Goal: Task Accomplishment & Management: Use online tool/utility

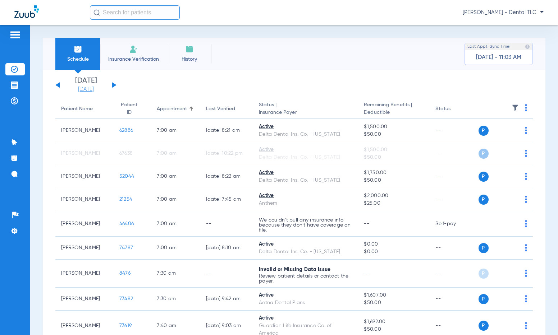
click at [82, 86] on link "[DATE]" at bounding box center [85, 89] width 43 height 7
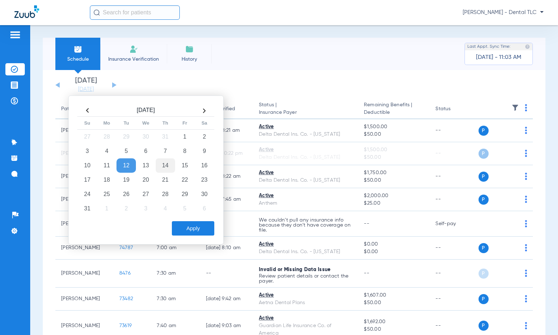
click at [165, 168] on td "14" at bounding box center [165, 166] width 19 height 14
click at [199, 228] on button "Apply" at bounding box center [193, 228] width 42 height 14
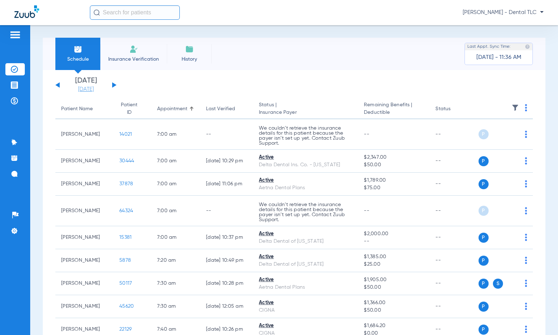
click at [86, 87] on link "[DATE]" at bounding box center [85, 89] width 43 height 7
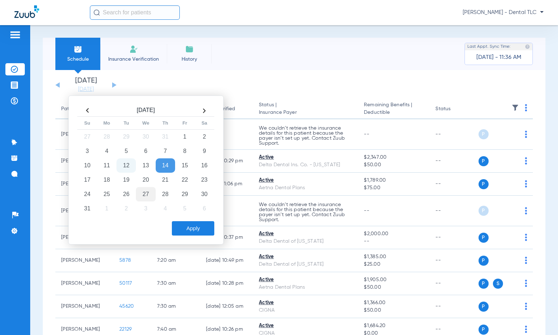
click at [146, 199] on td "27" at bounding box center [145, 194] width 19 height 14
click at [193, 229] on button "Apply" at bounding box center [193, 228] width 42 height 14
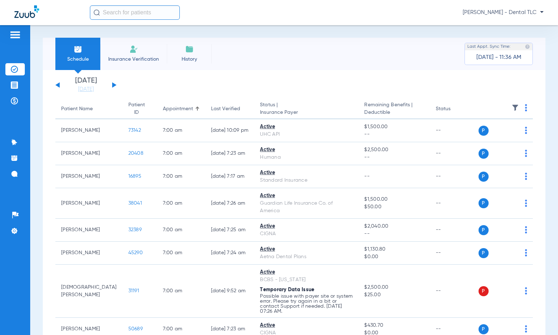
click at [116, 86] on app-single-date-navigator "Sunday 06-08-2025 Monday 06-09-2025 Tuesday 06-10-2025 Wednesday 06-11-2025 Thu…" at bounding box center [293, 85] width 477 height 16
click at [114, 86] on button at bounding box center [114, 84] width 4 height 5
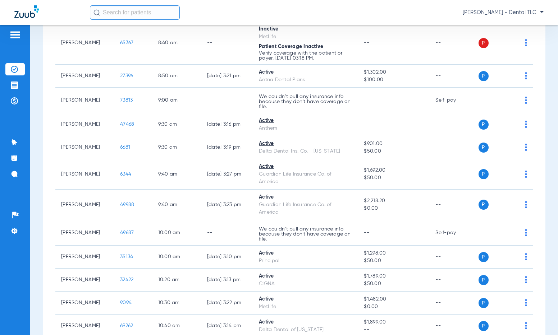
scroll to position [431, 0]
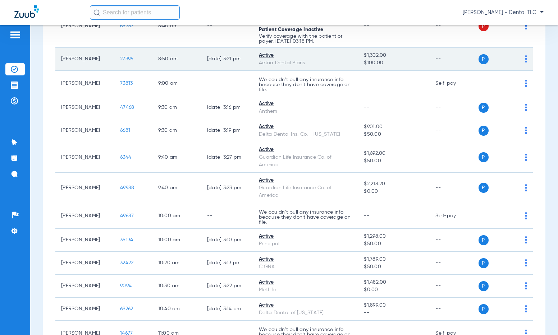
click at [120, 58] on span "27396" at bounding box center [126, 58] width 13 height 5
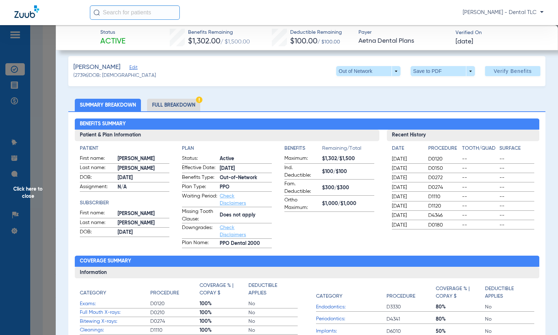
scroll to position [0, 0]
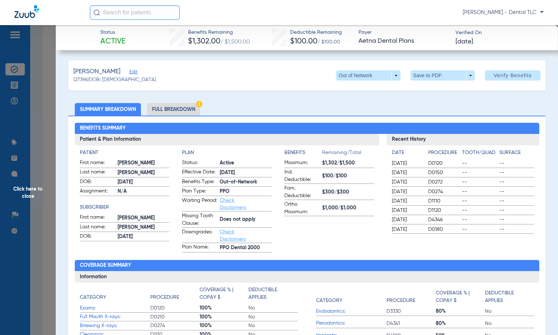
click at [189, 111] on li "Full Breakdown" at bounding box center [173, 109] width 53 height 13
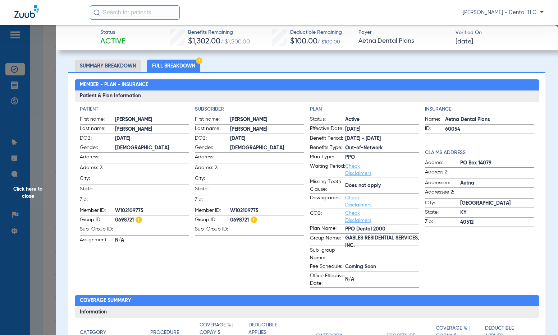
scroll to position [36, 0]
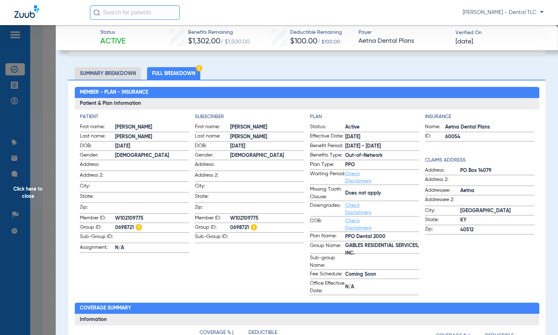
click at [28, 188] on span "Click here to close" at bounding box center [28, 192] width 56 height 335
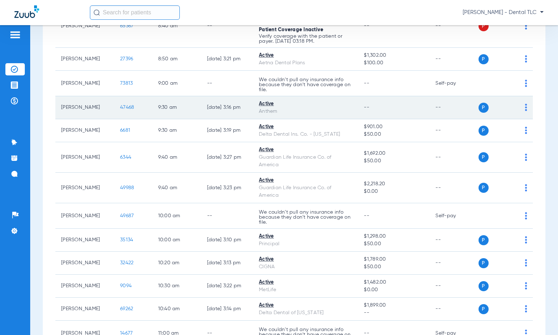
click at [120, 107] on span "47468" at bounding box center [127, 107] width 14 height 5
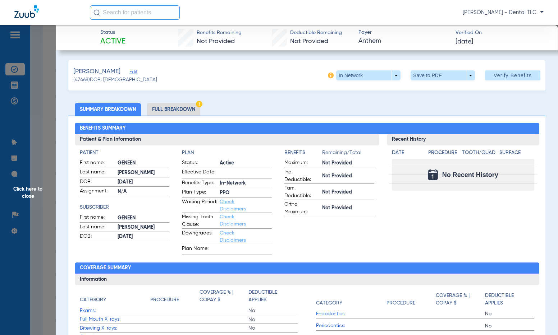
click at [172, 110] on li "Full Breakdown" at bounding box center [173, 109] width 53 height 13
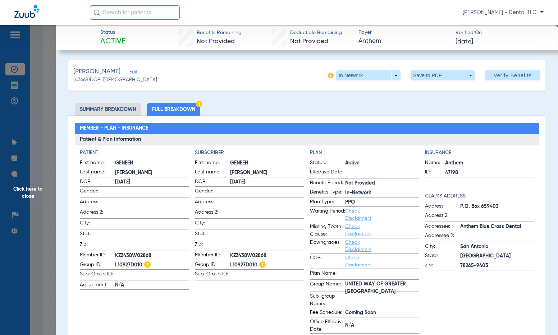
click at [32, 190] on span "Click here to close" at bounding box center [28, 192] width 56 height 335
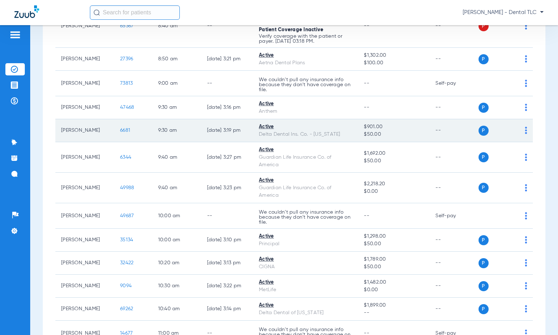
click at [120, 129] on span "6681" at bounding box center [125, 130] width 10 height 5
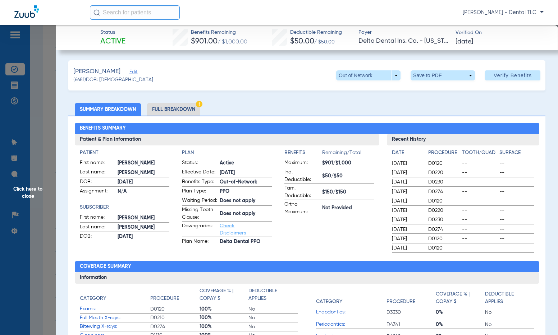
click at [181, 105] on li "Full Breakdown" at bounding box center [173, 109] width 53 height 13
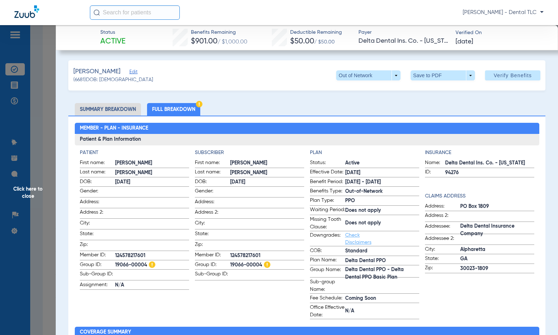
click at [33, 185] on span "Click here to close" at bounding box center [28, 192] width 56 height 335
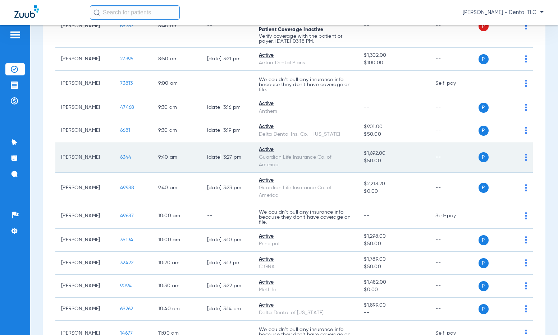
click at [120, 158] on span "6344" at bounding box center [125, 157] width 11 height 5
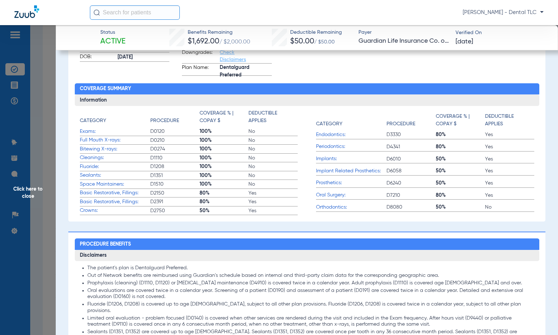
scroll to position [216, 0]
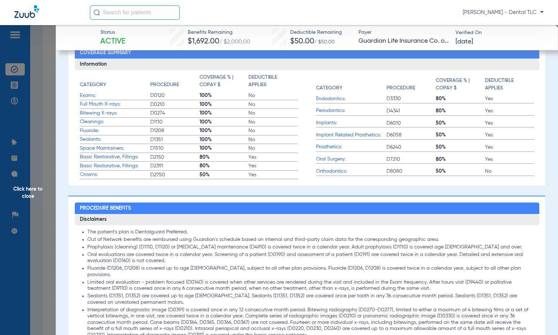
drag, startPoint x: 440, startPoint y: 239, endPoint x: 339, endPoint y: 239, distance: 101.0
click at [339, 239] on li "Out of Network benefits are reimbursed using Guardian's schedule based on inter…" at bounding box center [310, 240] width 447 height 6
click at [217, 280] on li "Limited oral evaluation - problem focused (D0140) is covered when other service…" at bounding box center [310, 286] width 447 height 13
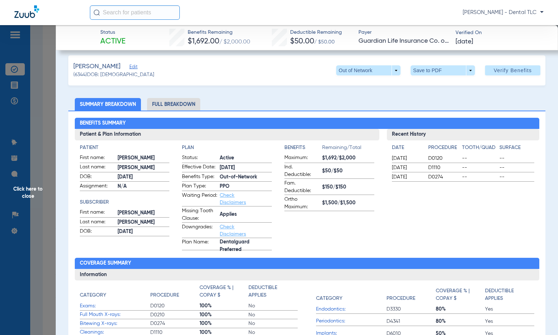
scroll to position [0, 0]
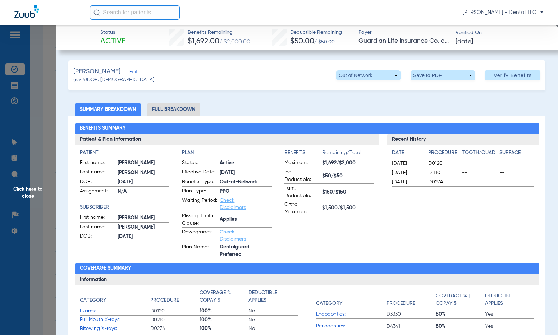
click at [170, 105] on li "Full Breakdown" at bounding box center [173, 109] width 53 height 13
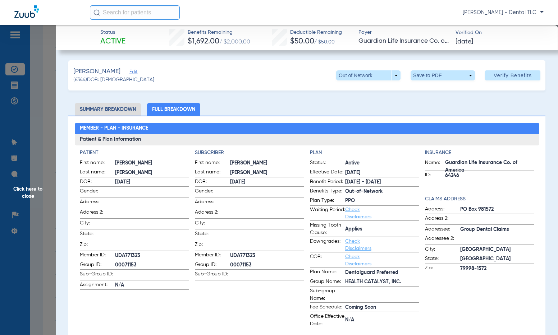
click at [29, 187] on span "Click here to close" at bounding box center [28, 192] width 56 height 335
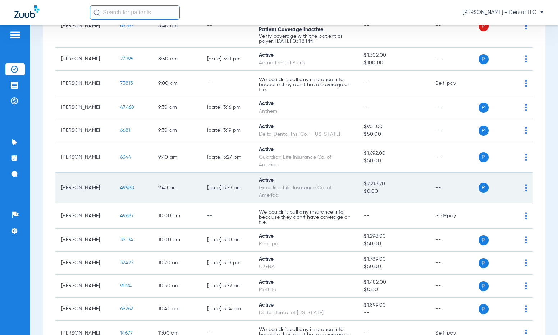
click at [125, 189] on span "49988" at bounding box center [127, 187] width 14 height 5
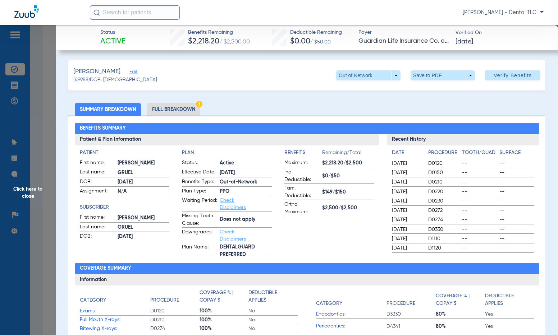
click at [174, 106] on li "Full Breakdown" at bounding box center [173, 109] width 53 height 13
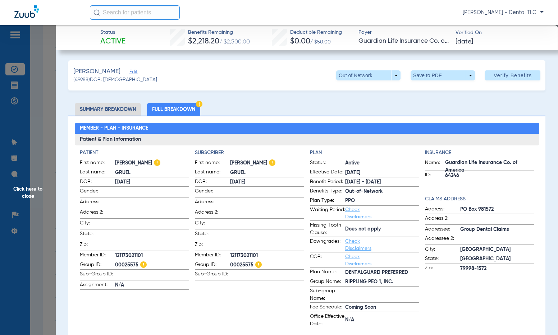
click at [22, 189] on span "Click here to close" at bounding box center [28, 192] width 56 height 335
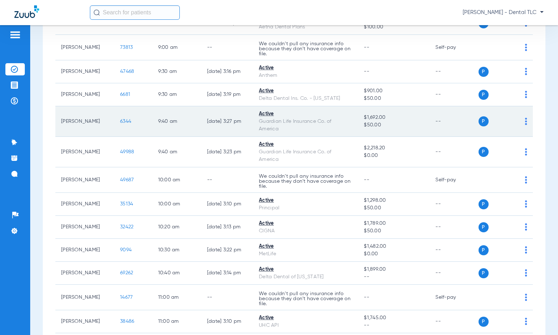
scroll to position [503, 0]
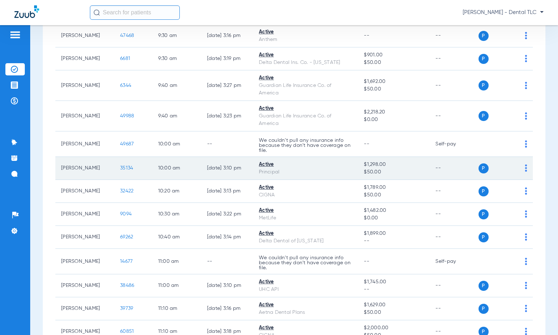
click at [120, 167] on span "35134" at bounding box center [126, 168] width 13 height 5
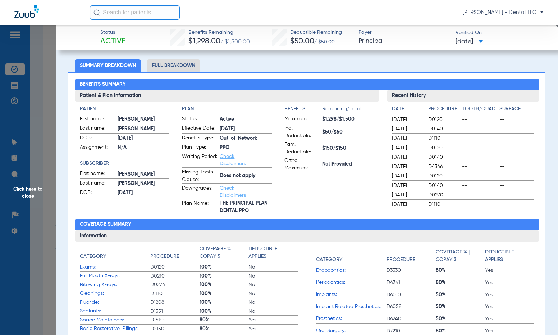
scroll to position [36, 0]
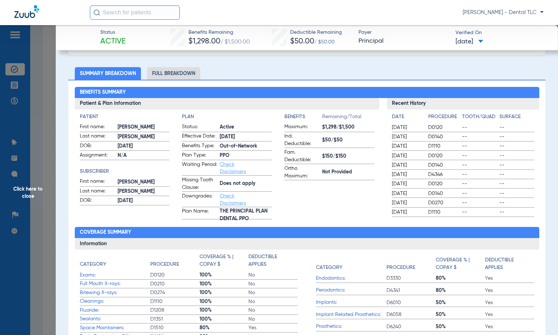
drag, startPoint x: 170, startPoint y: 73, endPoint x: 198, endPoint y: 70, distance: 28.9
click at [170, 73] on li "Full Breakdown" at bounding box center [173, 73] width 53 height 13
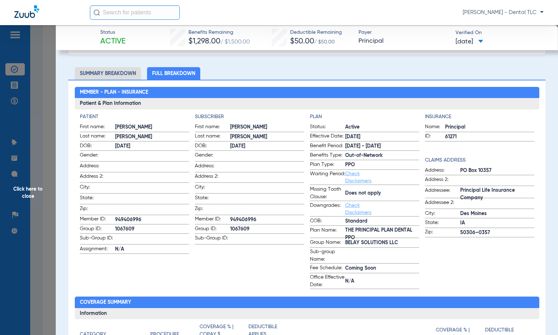
click at [30, 187] on span "Click here to close" at bounding box center [28, 192] width 56 height 335
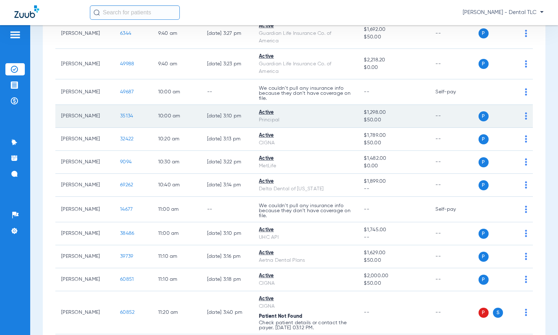
scroll to position [575, 0]
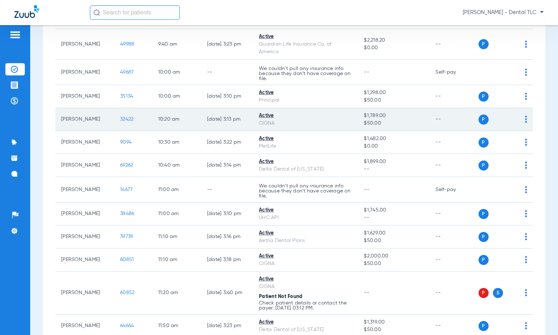
click at [120, 118] on span "32422" at bounding box center [126, 119] width 13 height 5
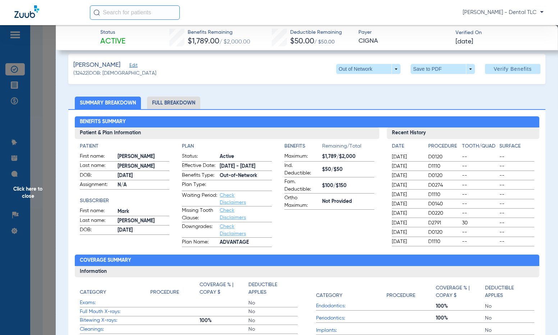
scroll to position [0, 0]
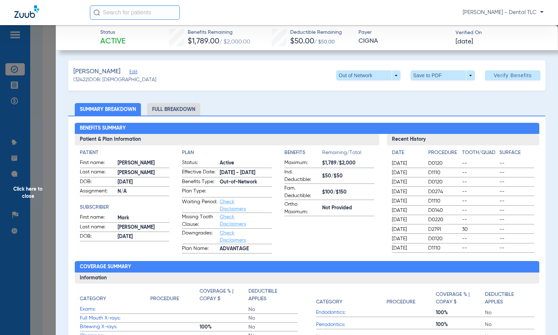
drag, startPoint x: 172, startPoint y: 104, endPoint x: 172, endPoint y: 116, distance: 12.6
click at [172, 108] on li "Full Breakdown" at bounding box center [173, 109] width 53 height 13
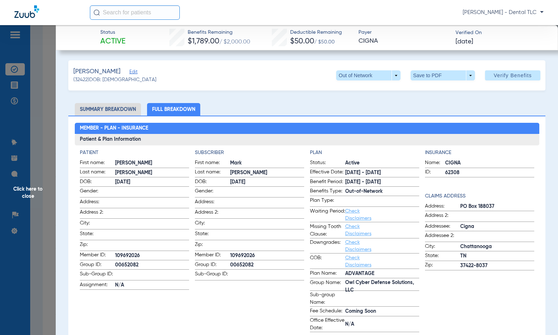
click at [25, 188] on span "Click here to close" at bounding box center [28, 192] width 56 height 335
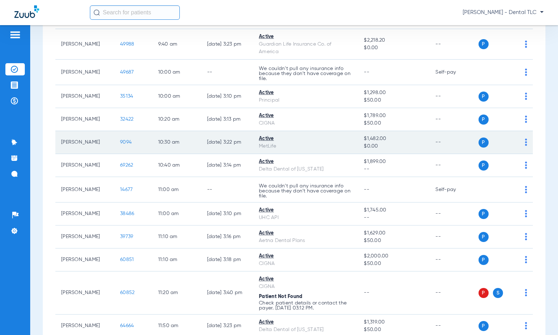
click at [120, 142] on span "9094" at bounding box center [126, 142] width 12 height 5
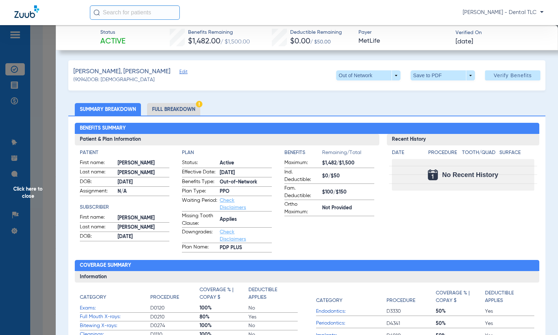
click at [164, 107] on li "Full Breakdown" at bounding box center [173, 109] width 53 height 13
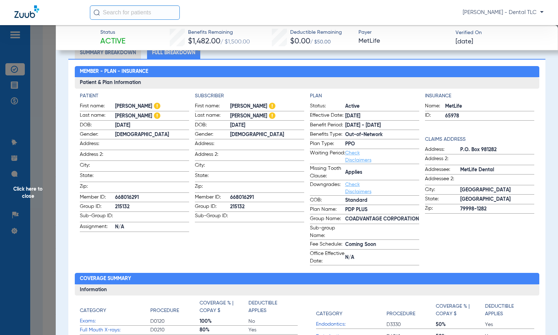
scroll to position [72, 0]
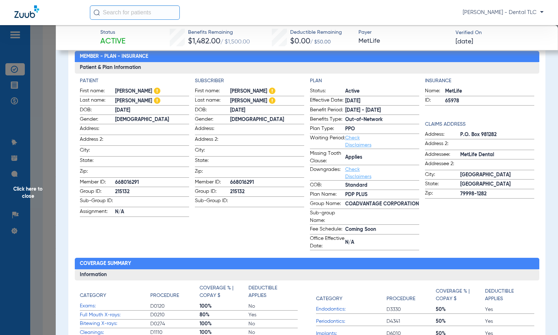
click at [35, 189] on span "Click here to close" at bounding box center [28, 192] width 56 height 335
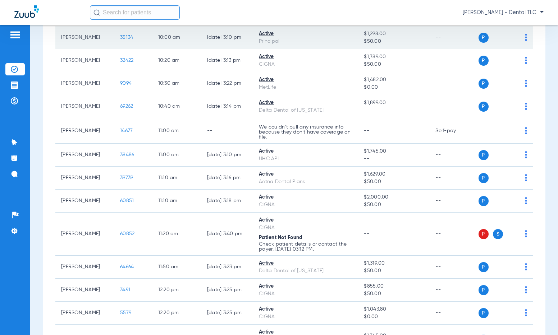
scroll to position [647, 0]
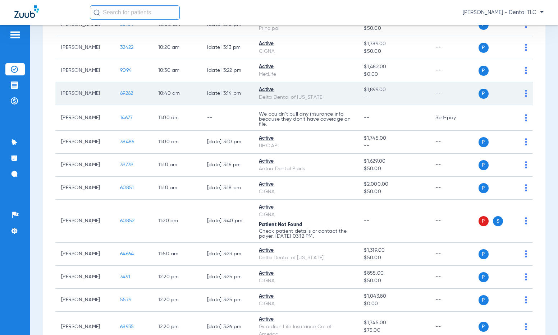
click at [120, 92] on span "69262" at bounding box center [126, 93] width 13 height 5
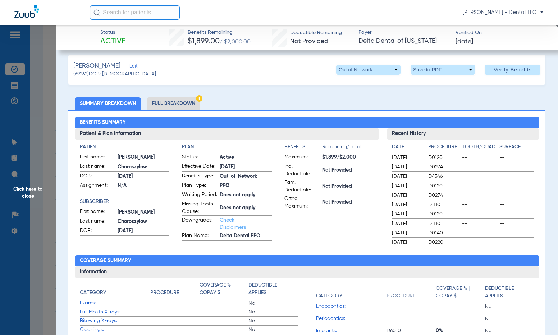
scroll to position [0, 0]
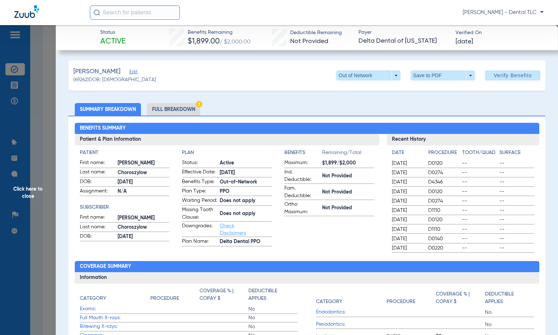
click at [169, 109] on li "Full Breakdown" at bounding box center [173, 109] width 53 height 13
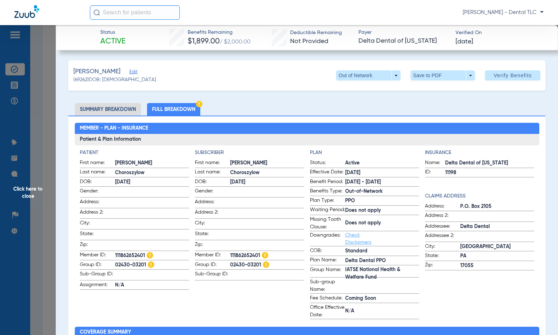
click at [21, 193] on span "Click here to close" at bounding box center [28, 192] width 56 height 335
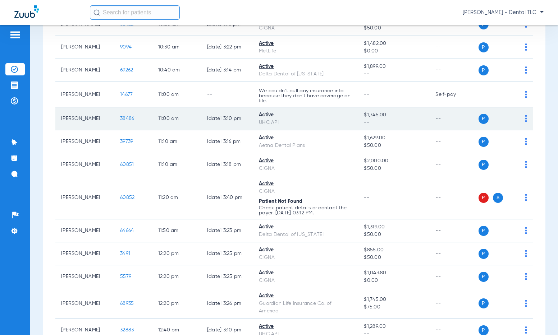
scroll to position [683, 0]
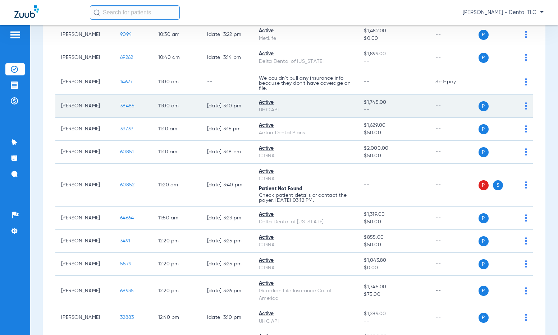
click at [122, 104] on span "38486" at bounding box center [127, 106] width 14 height 5
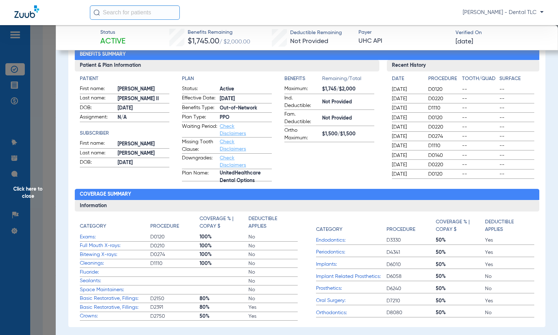
scroll to position [0, 0]
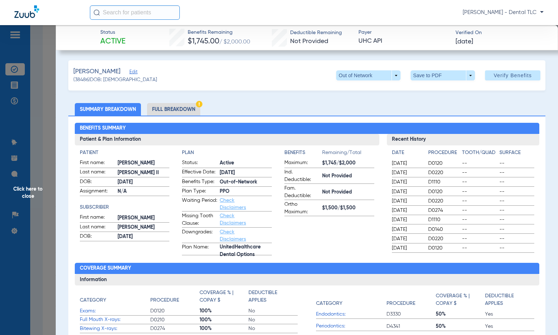
click at [169, 109] on li "Full Breakdown" at bounding box center [173, 109] width 53 height 13
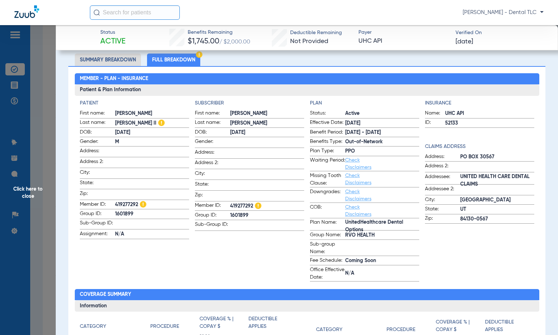
scroll to position [36, 0]
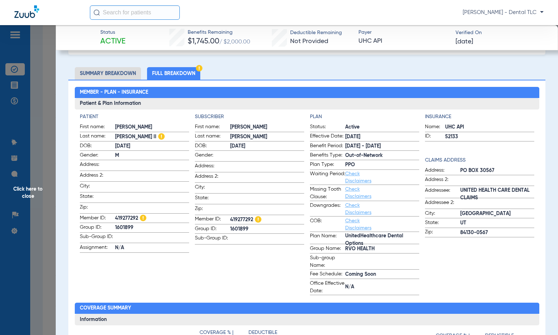
click at [35, 193] on span "Click here to close" at bounding box center [28, 192] width 56 height 335
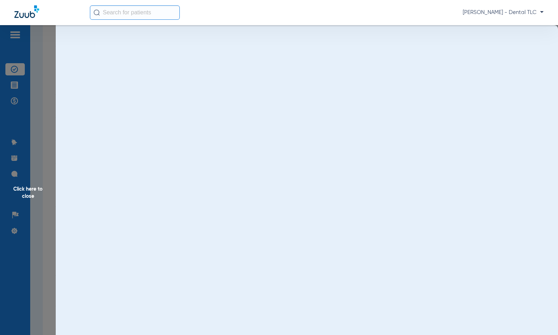
scroll to position [0, 0]
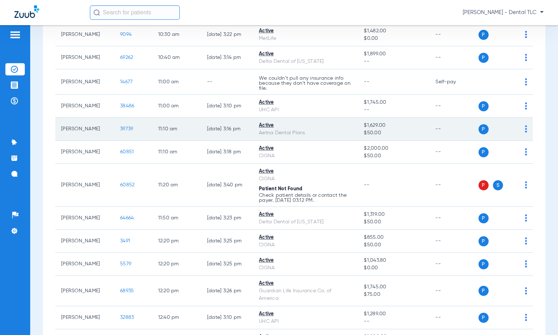
click at [120, 127] on span "39739" at bounding box center [126, 129] width 13 height 5
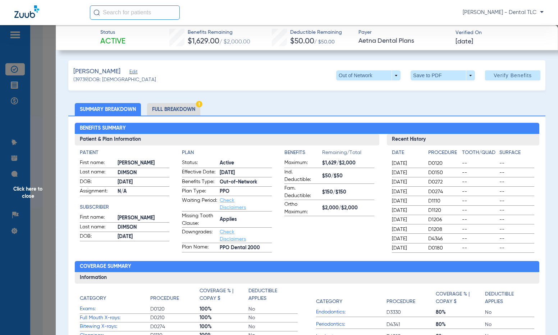
click at [34, 194] on span "Click here to close" at bounding box center [28, 192] width 56 height 335
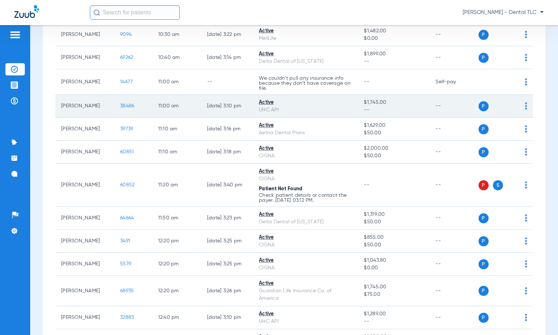
click at [114, 103] on td "38486" at bounding box center [133, 106] width 38 height 23
click at [120, 108] on span "38486" at bounding box center [127, 106] width 14 height 5
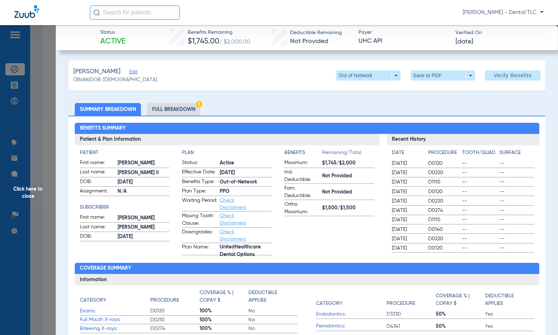
click at [182, 110] on li "Full Breakdown" at bounding box center [173, 109] width 53 height 13
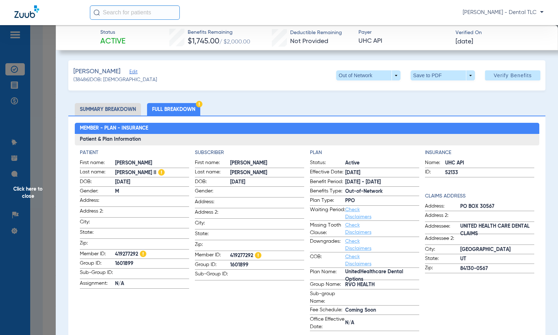
drag, startPoint x: 32, startPoint y: 181, endPoint x: 32, endPoint y: 190, distance: 9.3
click at [32, 182] on span "Click here to close" at bounding box center [28, 192] width 56 height 335
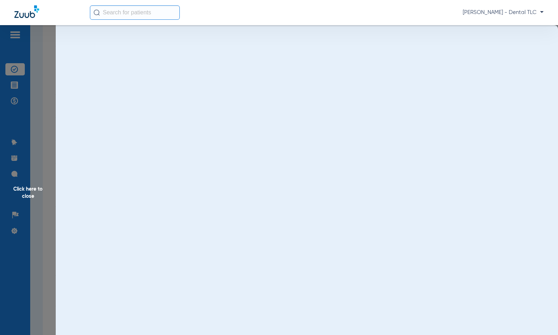
click at [32, 191] on span "Click here to close" at bounding box center [28, 192] width 56 height 335
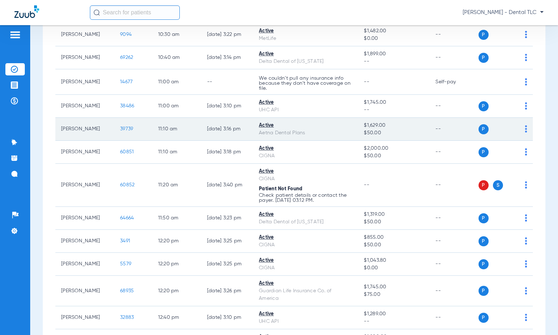
click at [120, 127] on span "39739" at bounding box center [126, 129] width 13 height 5
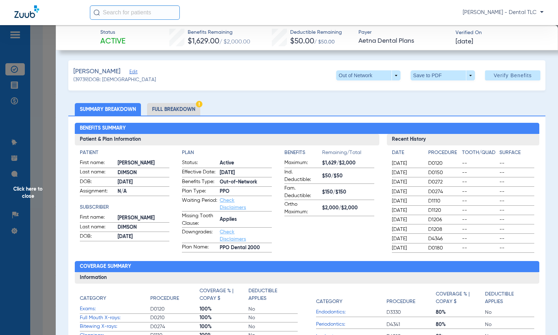
click at [175, 109] on li "Full Breakdown" at bounding box center [173, 109] width 53 height 13
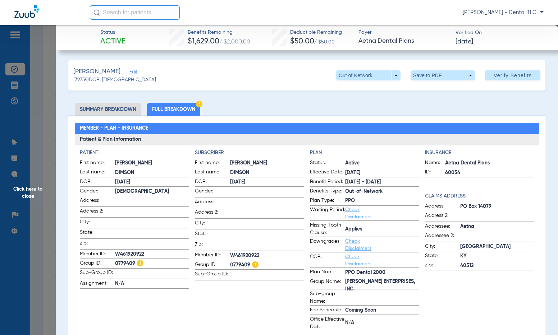
click at [36, 191] on span "Click here to close" at bounding box center [28, 192] width 56 height 335
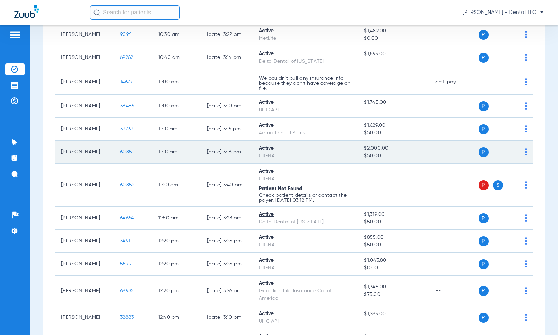
click at [120, 153] on span "60851" at bounding box center [127, 152] width 14 height 5
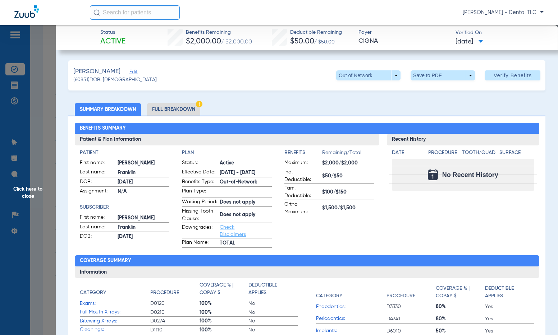
click at [173, 108] on li "Full Breakdown" at bounding box center [173, 109] width 53 height 13
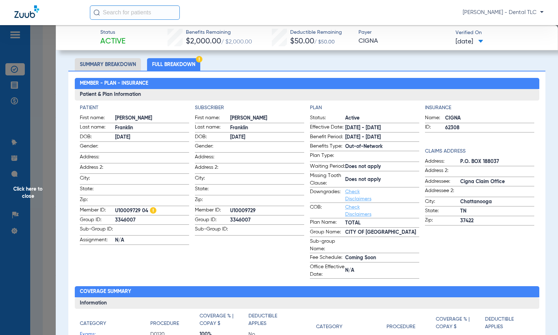
scroll to position [36, 0]
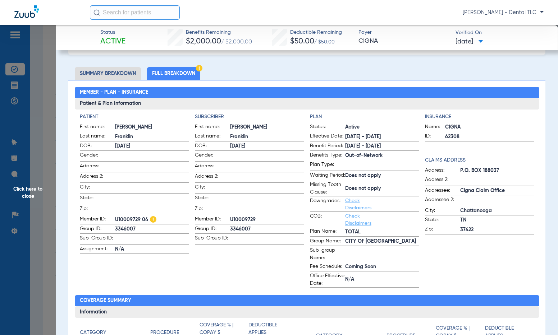
click at [33, 196] on span "Click here to close" at bounding box center [28, 192] width 56 height 335
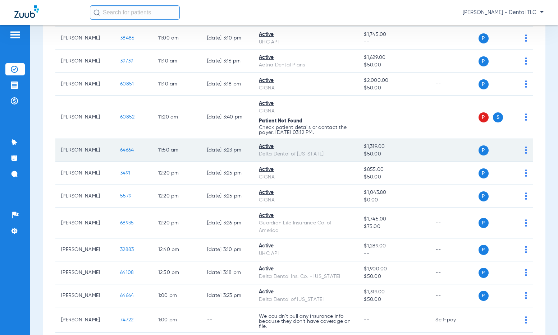
scroll to position [755, 0]
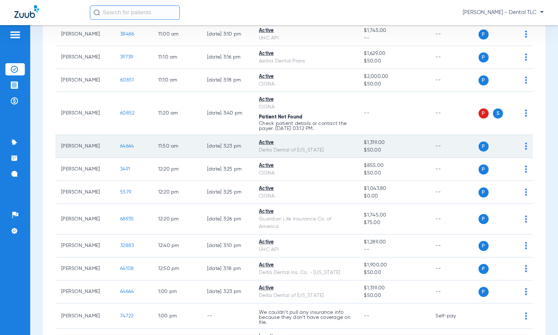
click at [120, 148] on span "64664" at bounding box center [127, 146] width 14 height 5
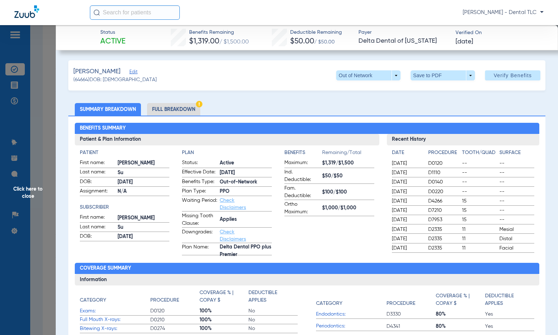
scroll to position [36, 0]
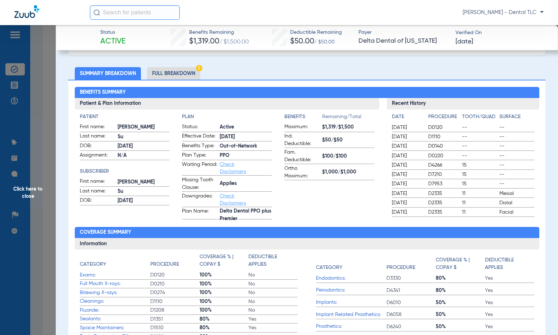
click at [177, 75] on li "Full Breakdown" at bounding box center [173, 73] width 53 height 13
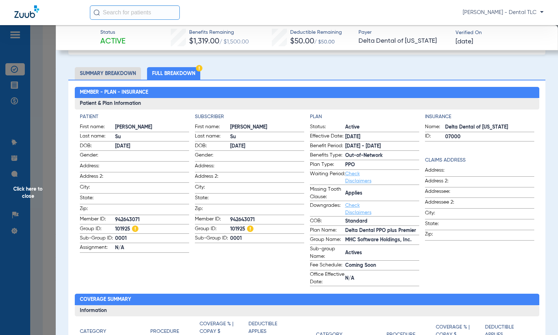
click at [27, 200] on span "Click here to close" at bounding box center [28, 192] width 56 height 335
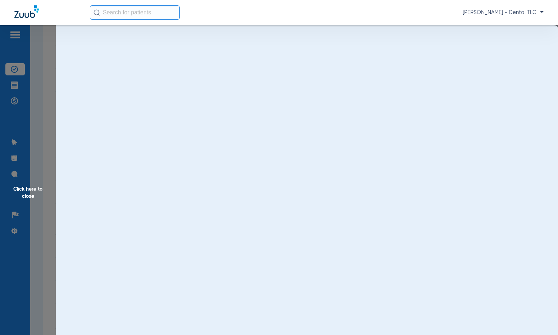
scroll to position [0, 0]
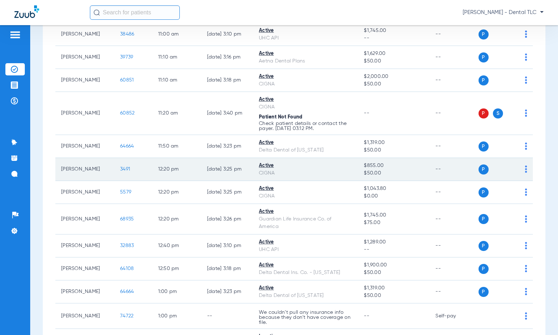
click at [120, 167] on span "3491" at bounding box center [125, 169] width 10 height 5
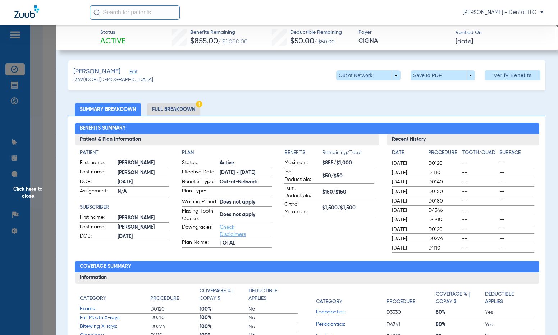
click at [175, 107] on li "Full Breakdown" at bounding box center [173, 109] width 53 height 13
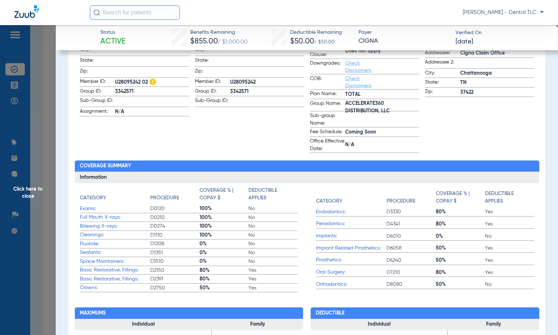
scroll to position [180, 0]
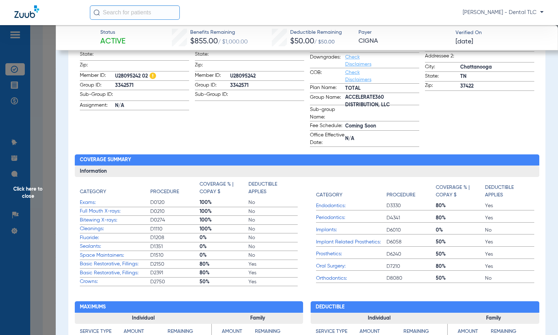
drag, startPoint x: 41, startPoint y: 191, endPoint x: 38, endPoint y: 193, distance: 4.0
click at [41, 191] on span "Click here to close" at bounding box center [28, 192] width 56 height 335
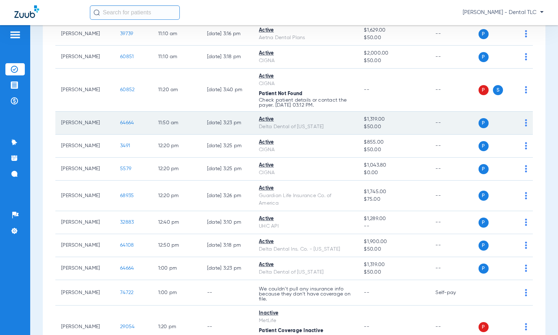
scroll to position [791, 0]
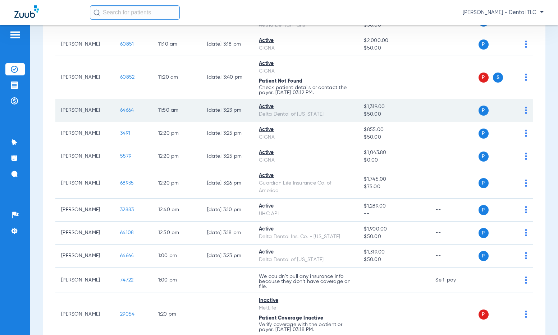
click at [120, 155] on span "5579" at bounding box center [125, 156] width 11 height 5
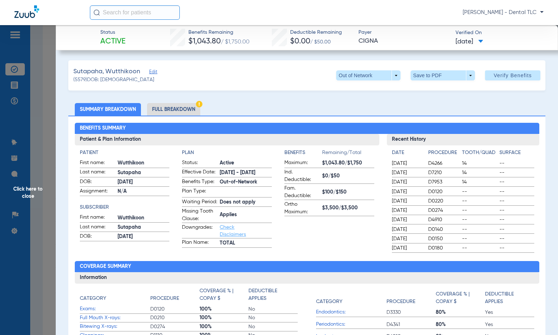
click at [25, 197] on span "Click here to close" at bounding box center [28, 192] width 56 height 335
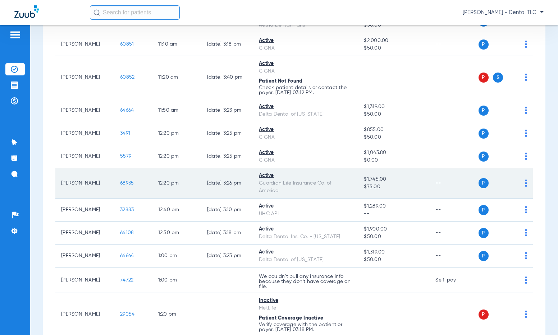
click at [124, 181] on span "68935" at bounding box center [127, 183] width 14 height 5
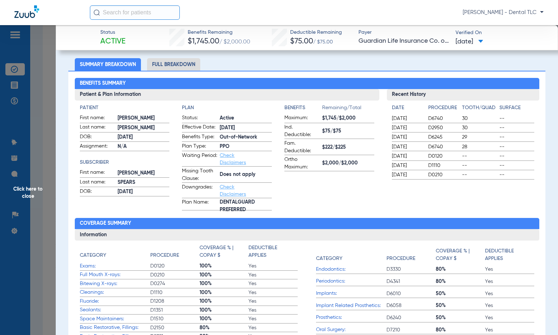
scroll to position [36, 0]
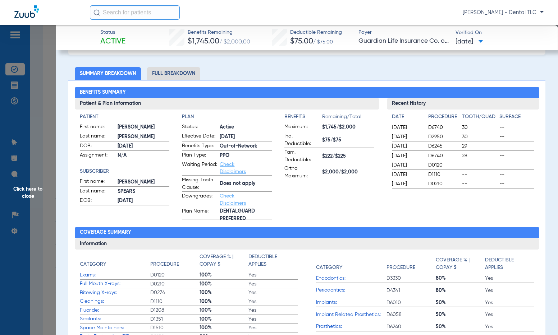
click at [159, 71] on li "Full Breakdown" at bounding box center [173, 73] width 53 height 13
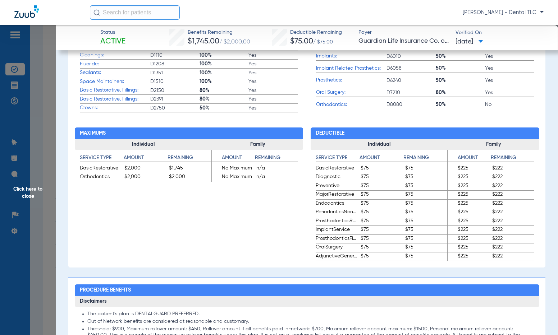
scroll to position [431, 0]
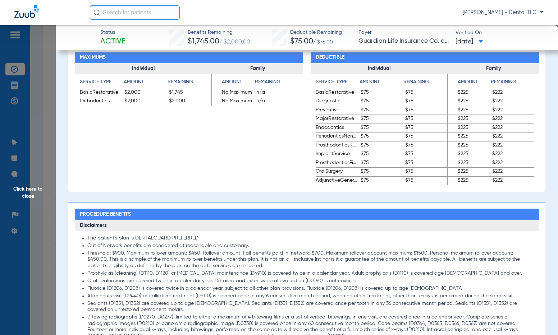
drag, startPoint x: 34, startPoint y: 191, endPoint x: 25, endPoint y: 192, distance: 8.7
click at [34, 191] on span "Click here to close" at bounding box center [28, 192] width 56 height 335
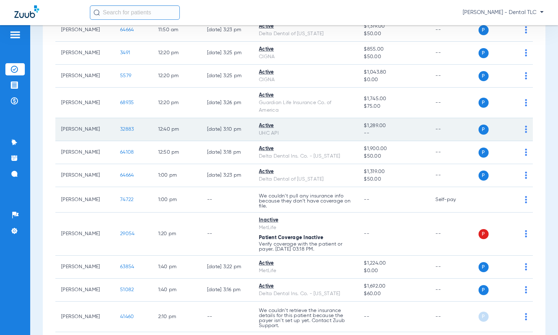
scroll to position [899, 0]
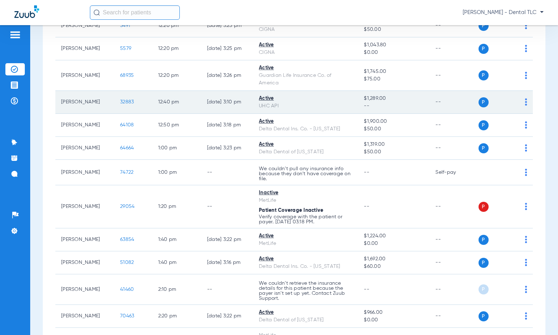
click at [121, 101] on span "32883" at bounding box center [127, 102] width 14 height 5
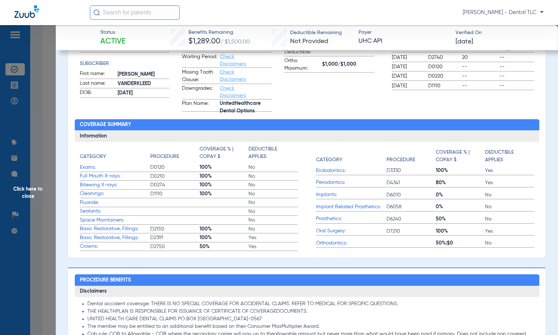
scroll to position [0, 0]
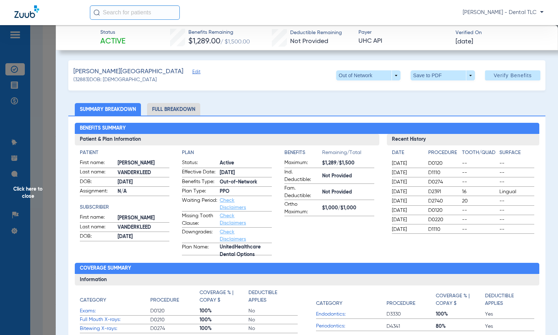
click at [175, 105] on li "Full Breakdown" at bounding box center [173, 109] width 53 height 13
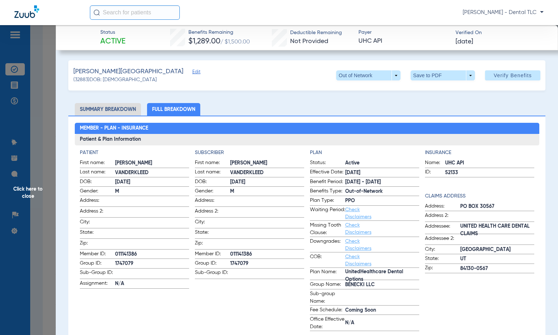
click at [35, 186] on span "Click here to close" at bounding box center [28, 192] width 56 height 335
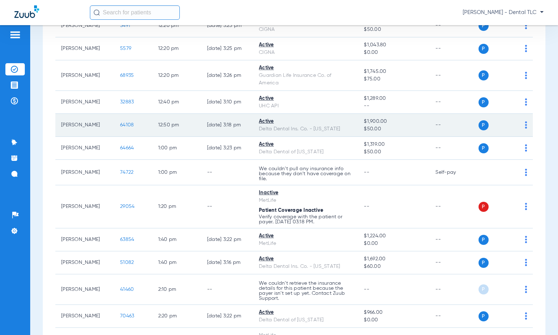
click at [120, 124] on span "64108" at bounding box center [127, 125] width 14 height 5
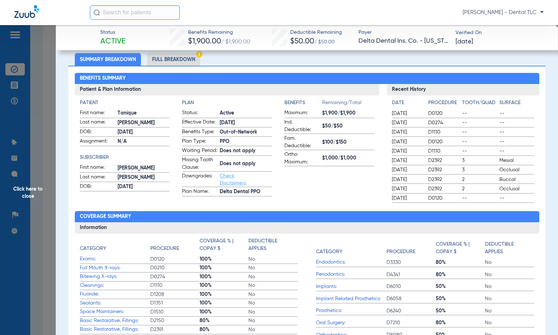
scroll to position [36, 0]
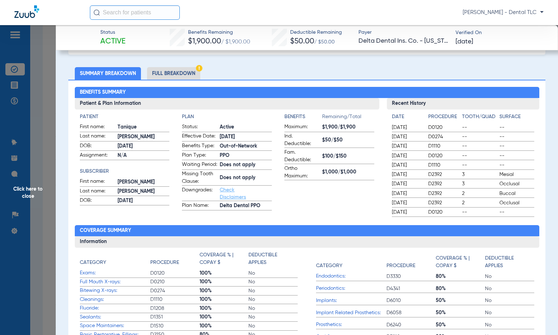
click at [157, 75] on li "Full Breakdown" at bounding box center [173, 73] width 53 height 13
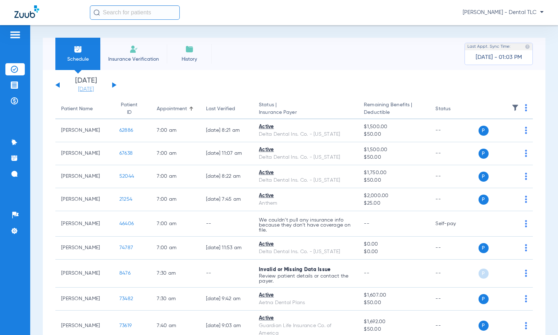
click at [83, 87] on link "[DATE]" at bounding box center [85, 89] width 43 height 7
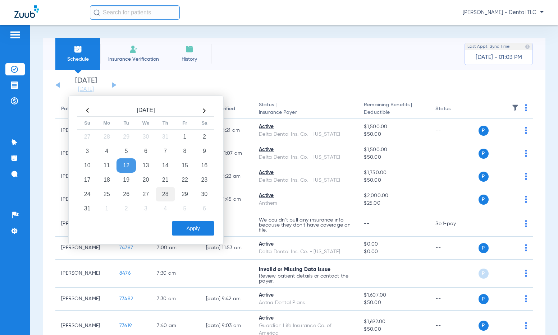
click at [170, 194] on td "28" at bounding box center [165, 194] width 19 height 14
click at [192, 229] on button "Apply" at bounding box center [193, 228] width 42 height 14
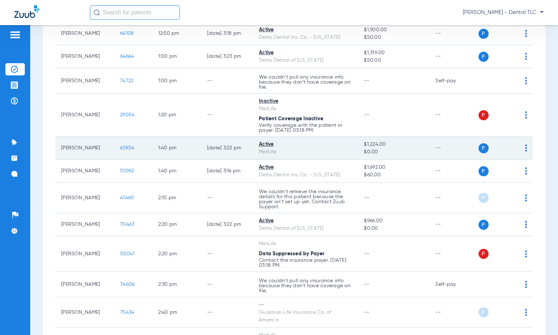
scroll to position [1006, 0]
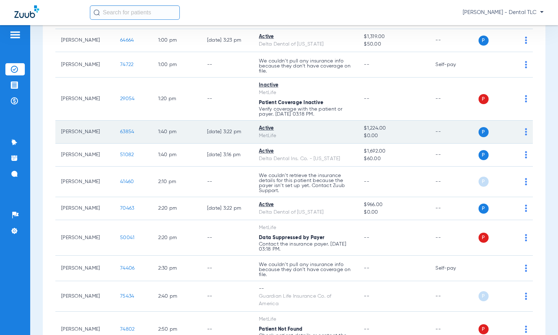
click at [120, 130] on span "63854" at bounding box center [127, 131] width 14 height 5
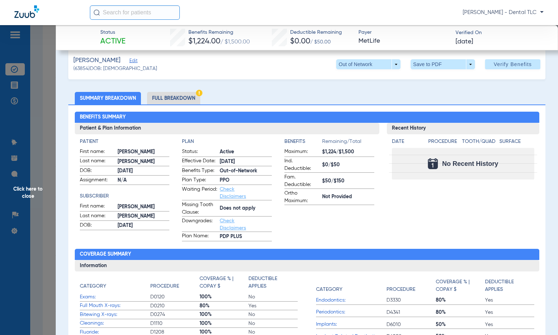
scroll to position [0, 0]
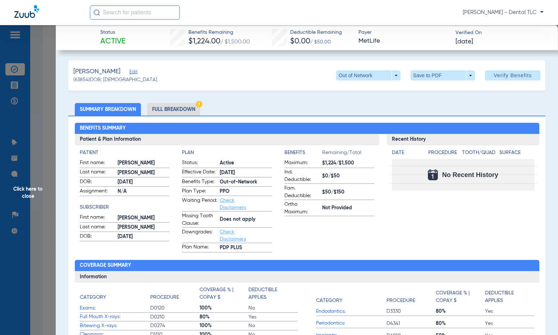
click at [163, 113] on li "Full Breakdown" at bounding box center [173, 109] width 53 height 13
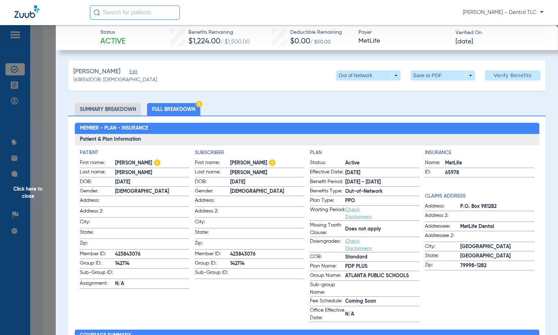
scroll to position [36, 0]
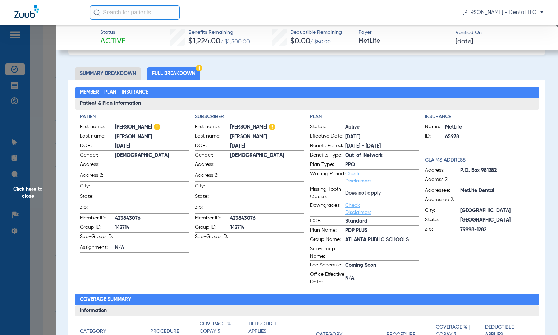
click at [35, 188] on span "Click here to close" at bounding box center [28, 192] width 56 height 335
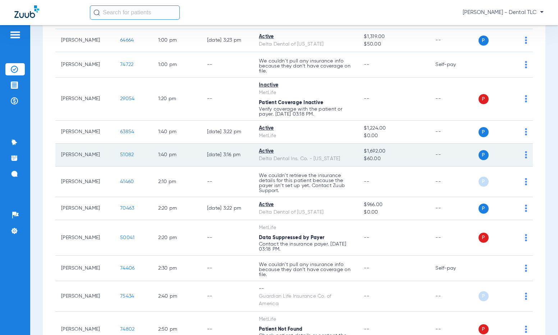
click at [120, 153] on span "51082" at bounding box center [127, 154] width 14 height 5
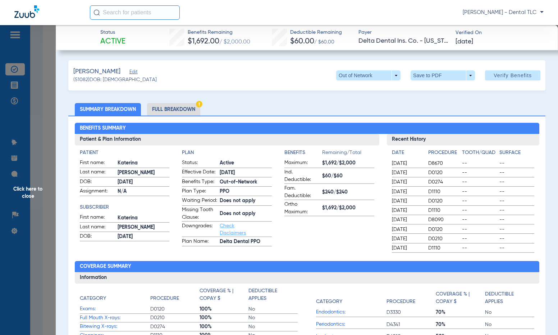
click at [164, 106] on li "Full Breakdown" at bounding box center [173, 109] width 53 height 13
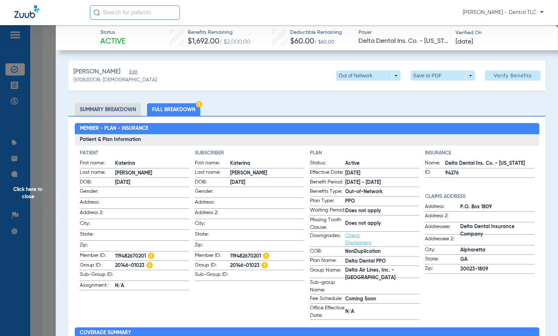
click at [28, 189] on span "Click here to close" at bounding box center [28, 193] width 56 height 336
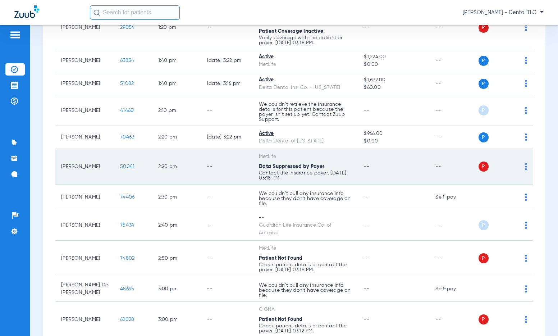
scroll to position [1078, 0]
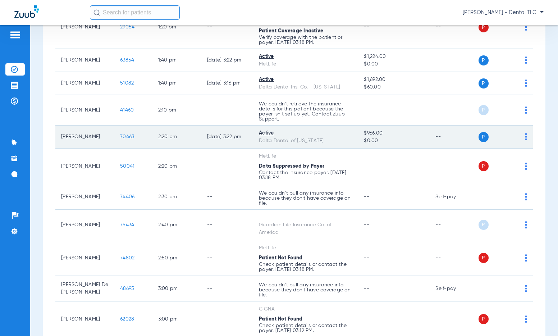
click at [120, 138] on span "70463" at bounding box center [127, 136] width 14 height 5
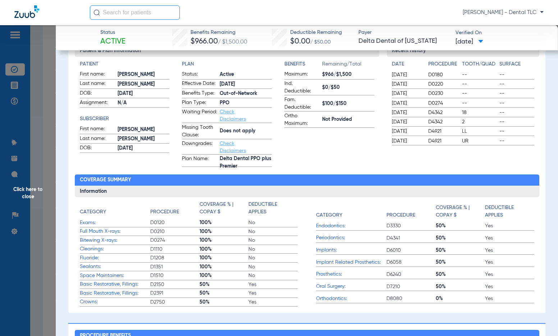
scroll to position [0, 0]
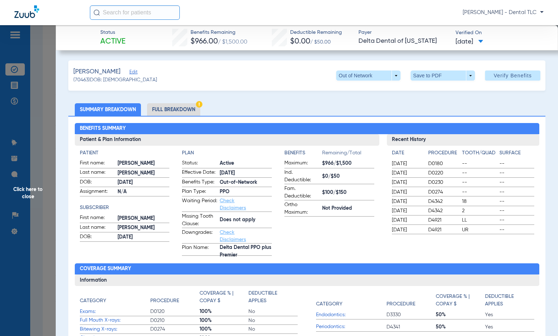
click at [171, 107] on li "Full Breakdown" at bounding box center [173, 109] width 53 height 13
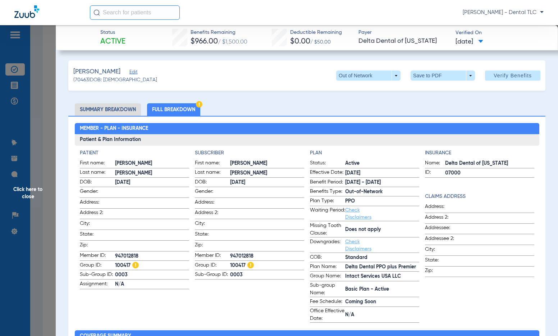
click at [33, 192] on span "Click here to close" at bounding box center [28, 193] width 56 height 336
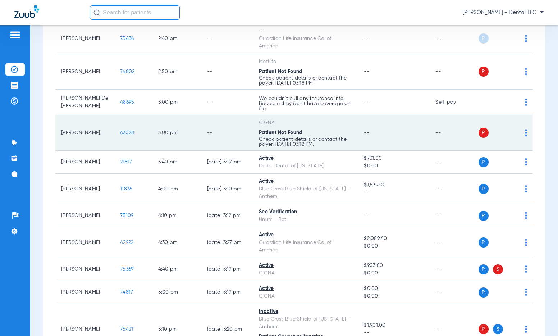
scroll to position [1294, 0]
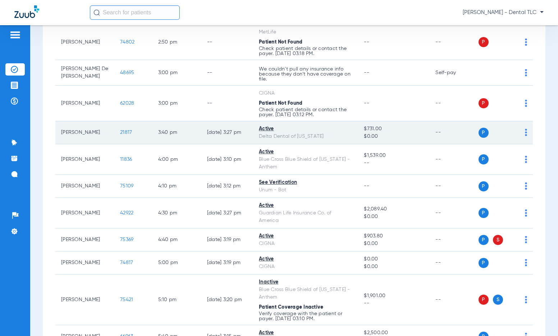
click at [120, 133] on span "21817" at bounding box center [126, 132] width 12 height 5
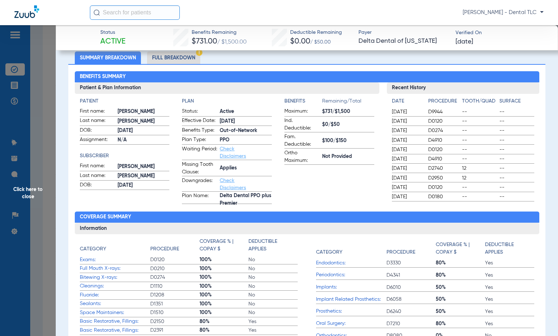
scroll to position [36, 0]
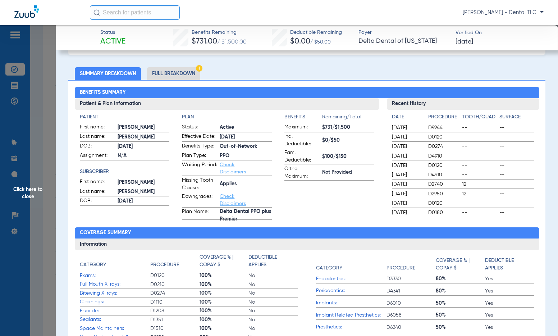
click at [161, 72] on li "Full Breakdown" at bounding box center [173, 73] width 53 height 13
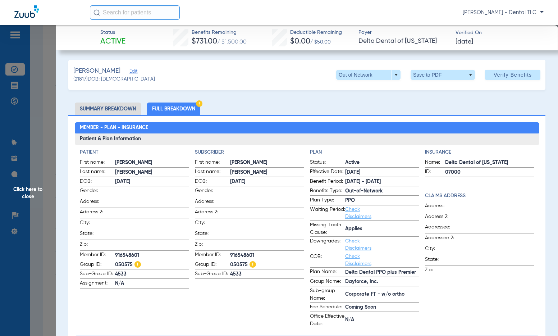
scroll to position [0, 0]
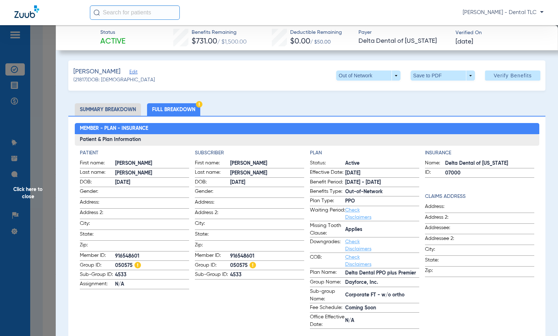
click at [40, 191] on span "Click here to close" at bounding box center [28, 193] width 56 height 336
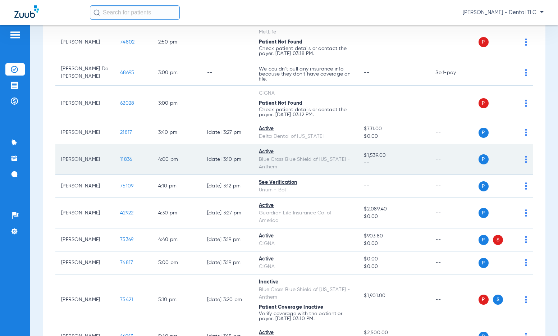
scroll to position [1330, 0]
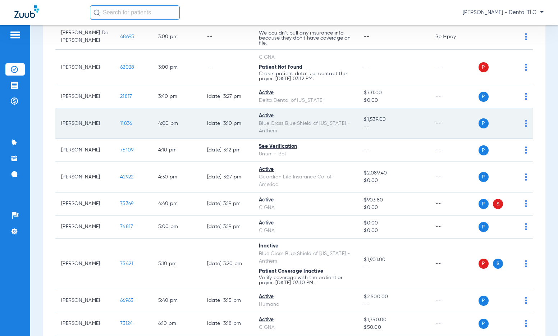
click at [120, 124] on span "11836" at bounding box center [126, 123] width 12 height 5
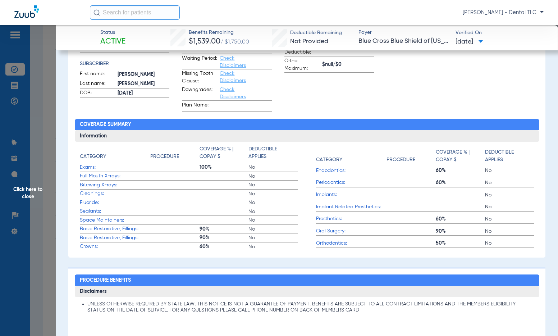
scroll to position [0, 0]
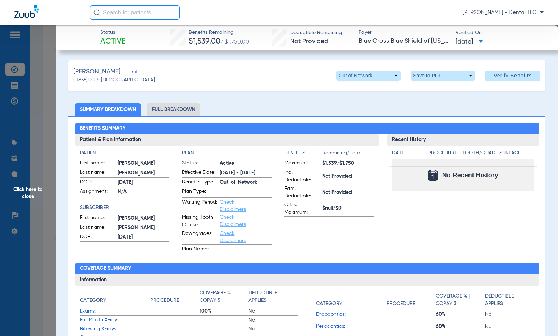
click at [185, 109] on li "Full Breakdown" at bounding box center [173, 109] width 53 height 13
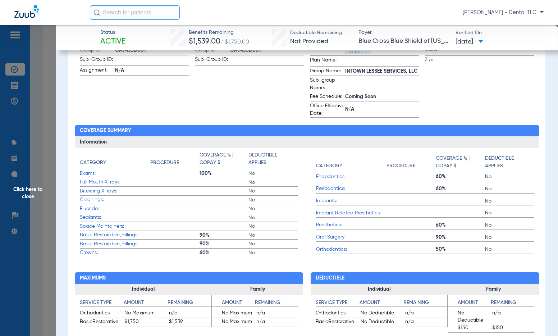
scroll to position [216, 0]
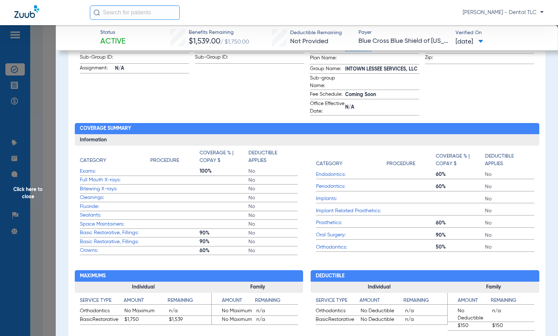
click at [28, 188] on span "Click here to close" at bounding box center [28, 193] width 56 height 336
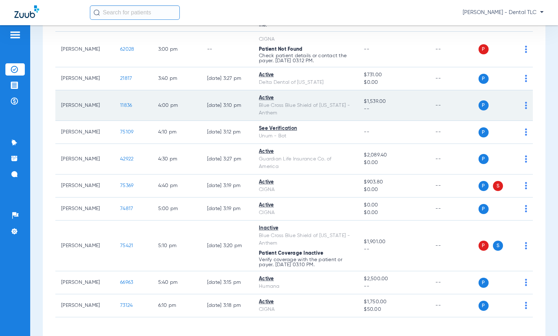
scroll to position [1366, 0]
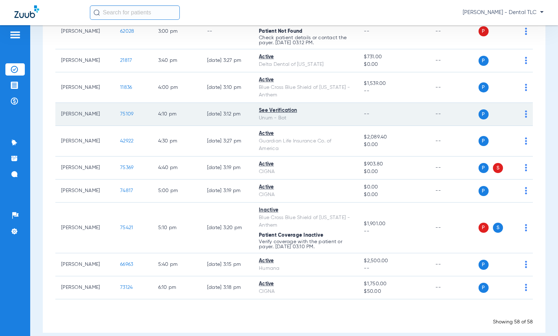
click at [120, 116] on span "75109" at bounding box center [126, 113] width 13 height 5
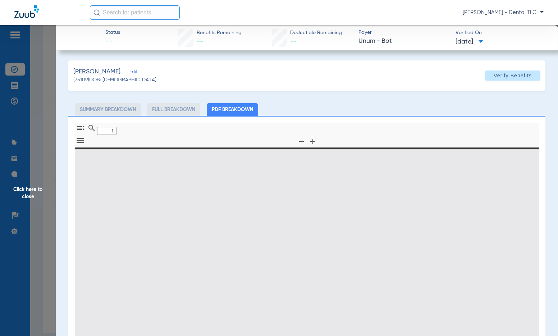
type input "0"
select select "page-width"
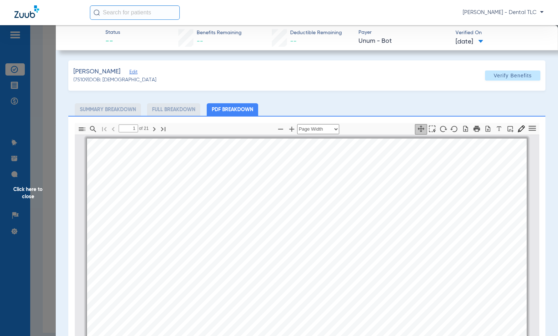
scroll to position [4, 0]
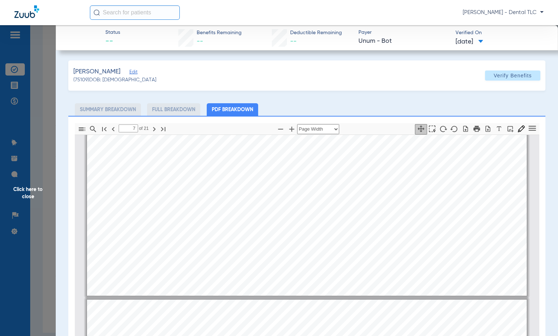
type input "8"
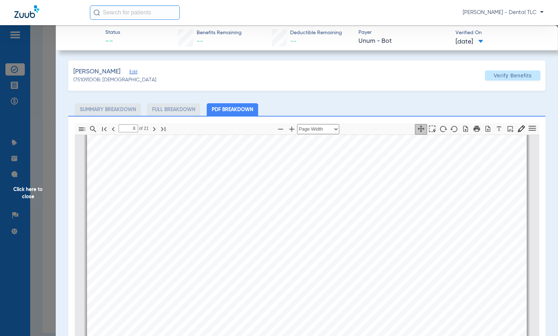
scroll to position [4137, 0]
click at [30, 194] on span "Click here to close" at bounding box center [28, 193] width 56 height 336
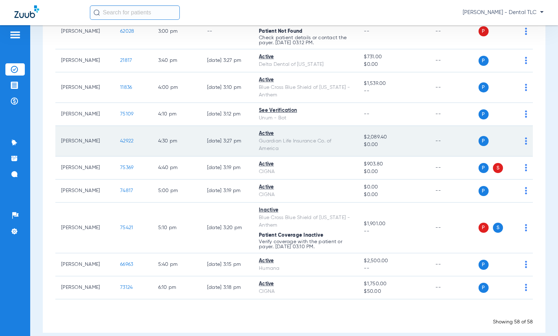
click at [119, 144] on td "42922" at bounding box center [133, 141] width 38 height 31
click at [120, 142] on span "42922" at bounding box center [126, 140] width 13 height 5
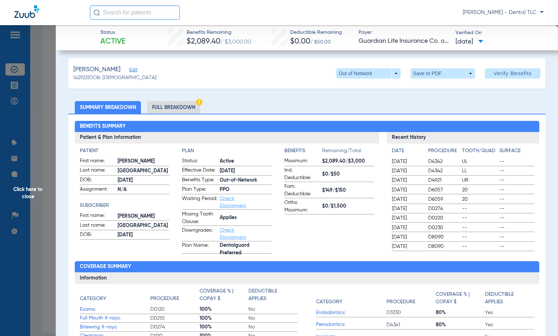
scroll to position [0, 0]
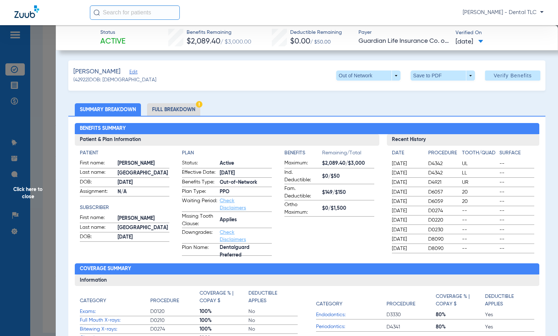
click at [193, 107] on li "Full Breakdown" at bounding box center [173, 109] width 53 height 13
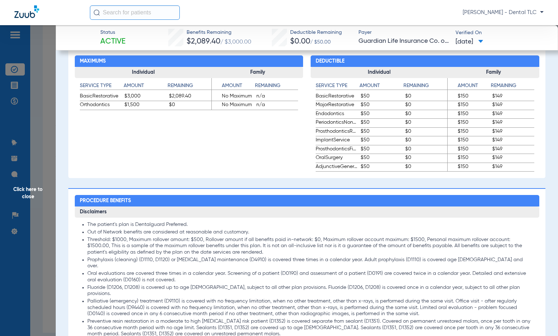
scroll to position [431, 0]
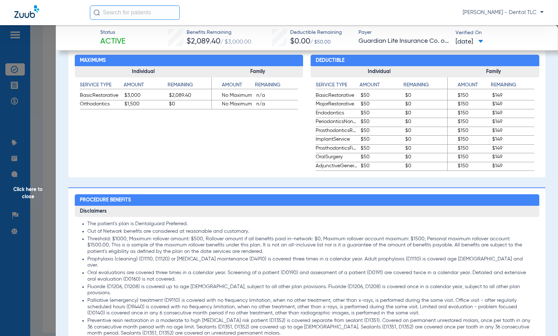
click at [32, 189] on span "Click here to close" at bounding box center [28, 193] width 56 height 336
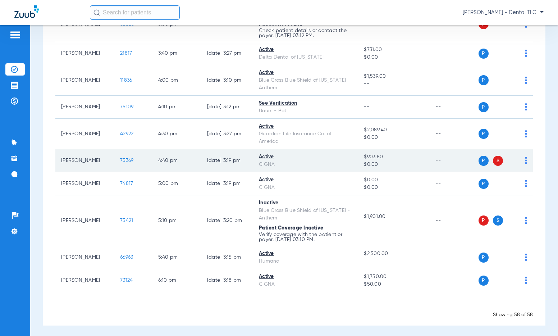
scroll to position [1375, 0]
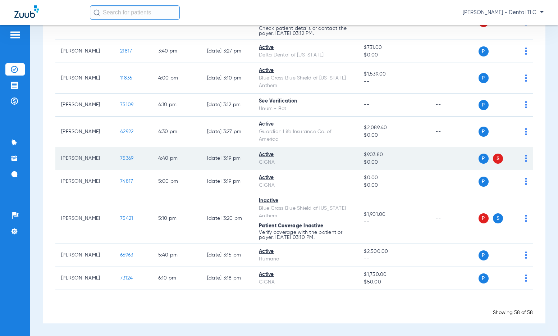
click at [120, 156] on span "75369" at bounding box center [126, 158] width 13 height 5
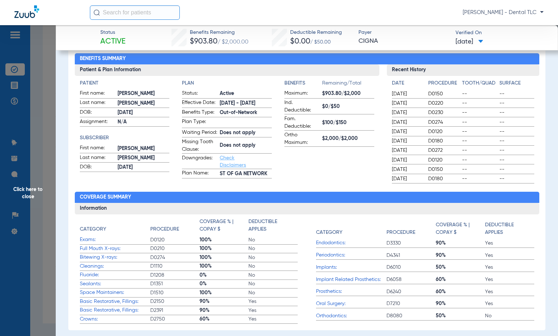
scroll to position [36, 0]
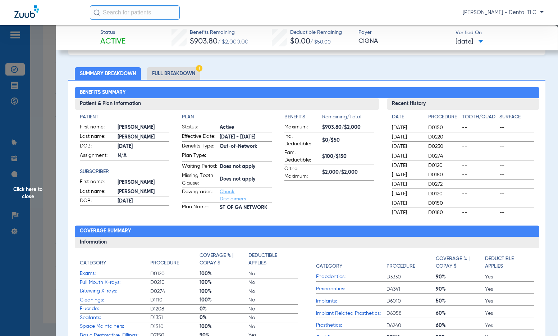
click at [182, 74] on li "Full Breakdown" at bounding box center [173, 73] width 53 height 13
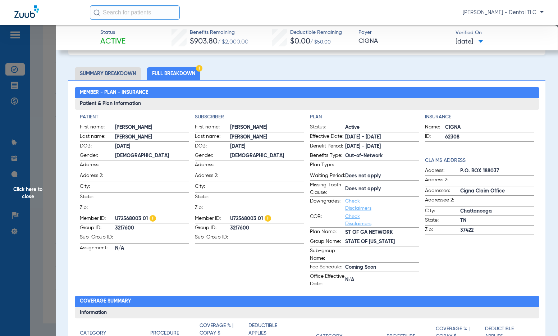
scroll to position [0, 0]
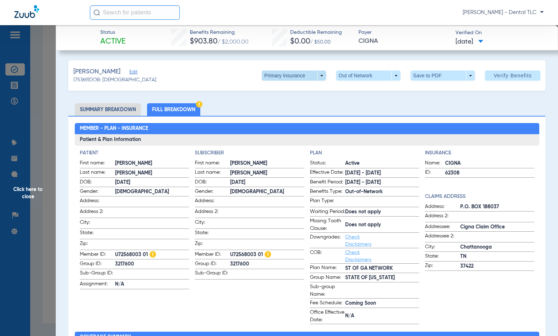
click at [268, 74] on span at bounding box center [294, 75] width 64 height 10
click at [283, 101] on button "Secondary Insurance" at bounding box center [286, 104] width 59 height 14
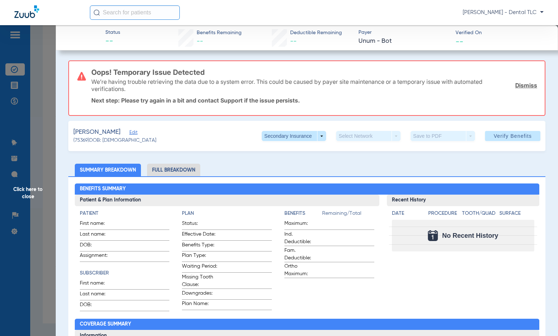
click at [39, 193] on span "Click here to close" at bounding box center [28, 193] width 56 height 336
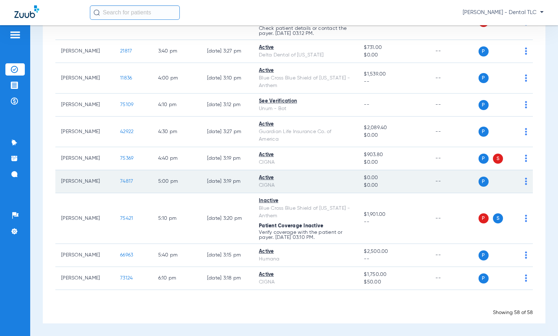
click at [120, 180] on span "74817" at bounding box center [126, 181] width 13 height 5
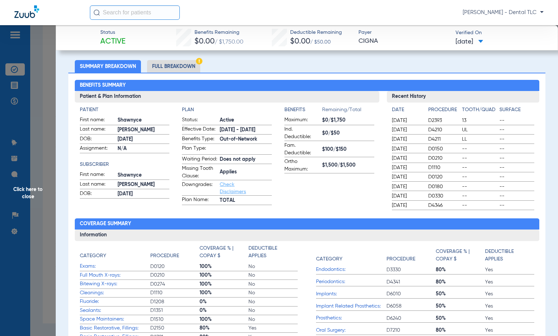
scroll to position [36, 0]
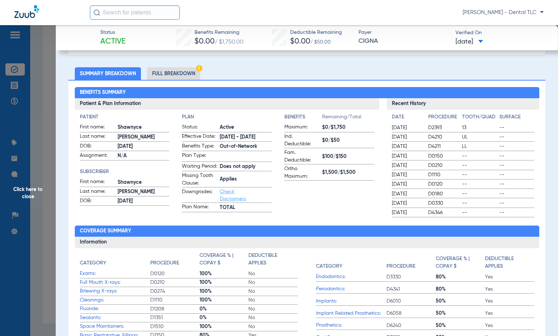
click at [32, 193] on span "Click here to close" at bounding box center [28, 193] width 56 height 336
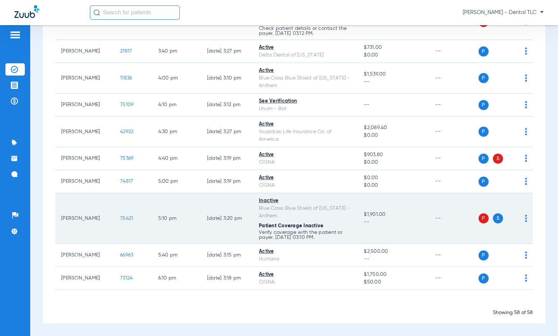
click at [120, 217] on span "75421" at bounding box center [126, 218] width 13 height 5
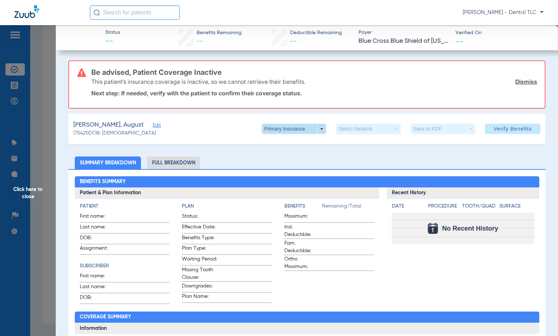
click at [277, 132] on span at bounding box center [294, 129] width 64 height 10
click at [278, 159] on span "Secondary Insurance" at bounding box center [285, 157] width 47 height 5
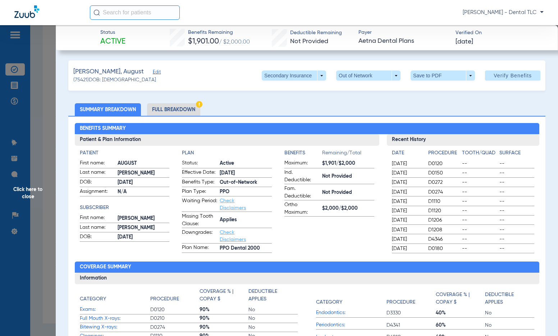
click at [167, 108] on li "Full Breakdown" at bounding box center [173, 109] width 53 height 13
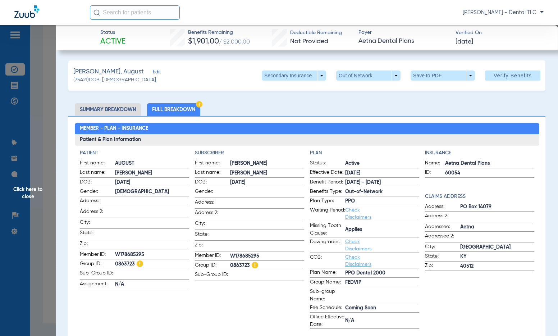
drag, startPoint x: 29, startPoint y: 193, endPoint x: 26, endPoint y: 196, distance: 4.1
click at [29, 193] on span "Click here to close" at bounding box center [28, 193] width 56 height 336
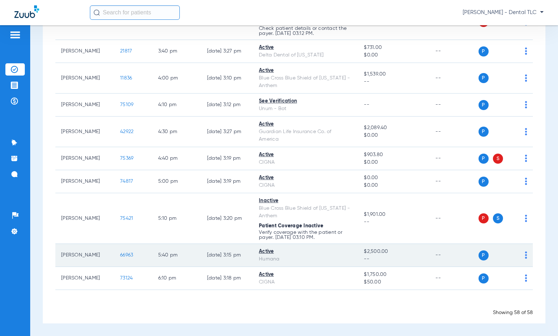
click at [124, 254] on span "66963" at bounding box center [126, 254] width 13 height 5
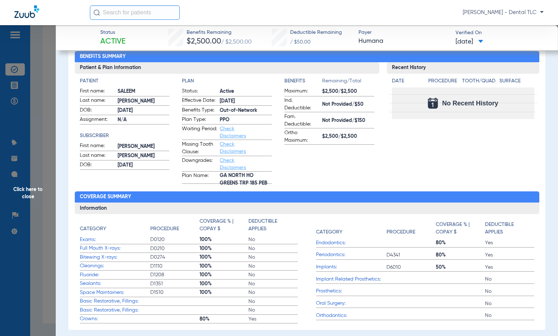
scroll to position [36, 0]
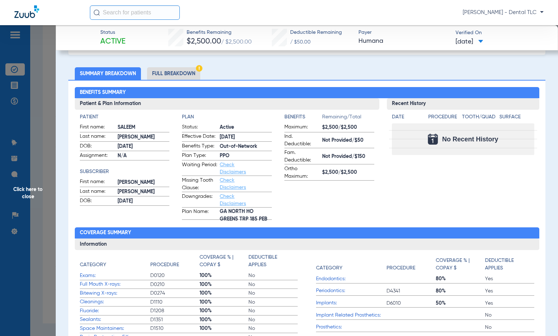
click at [165, 72] on li "Full Breakdown" at bounding box center [173, 73] width 53 height 13
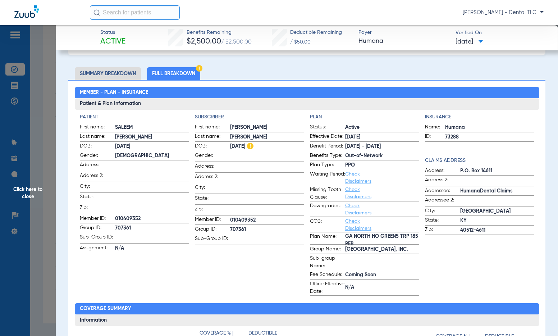
click at [28, 188] on span "Click here to close" at bounding box center [28, 193] width 56 height 336
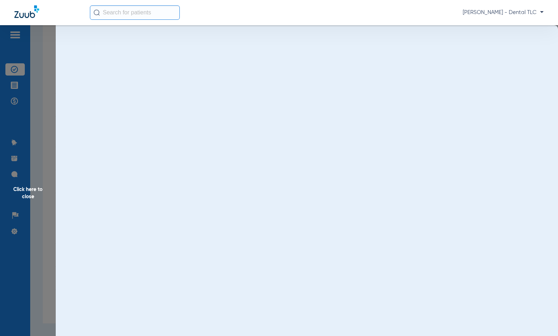
scroll to position [0, 0]
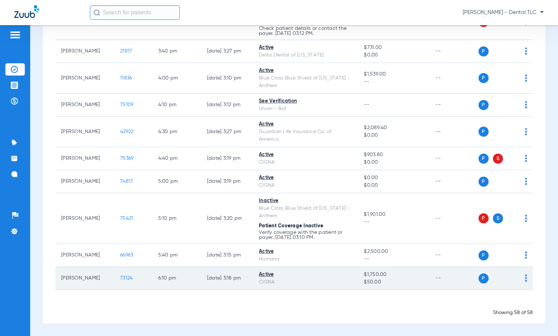
click at [120, 278] on span "73124" at bounding box center [126, 277] width 13 height 5
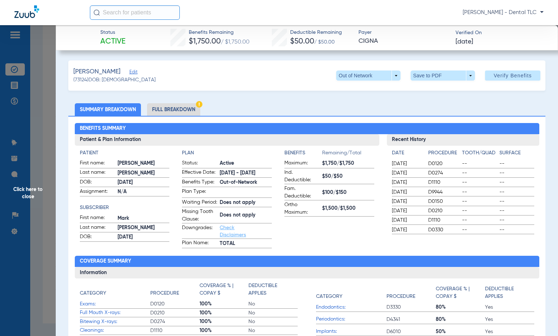
click at [188, 110] on li "Full Breakdown" at bounding box center [173, 109] width 53 height 13
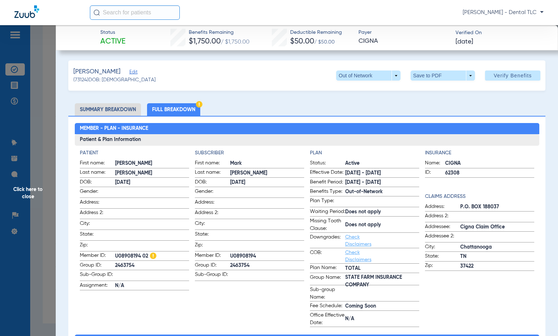
click at [32, 192] on span "Click here to close" at bounding box center [28, 193] width 56 height 336
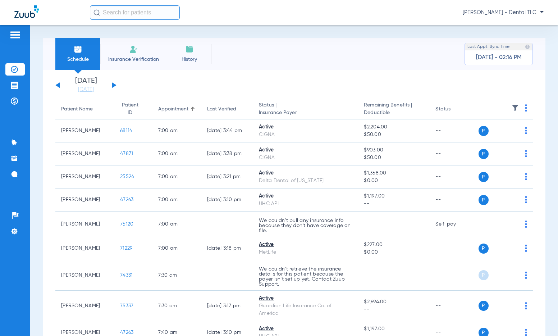
click at [113, 85] on button at bounding box center [114, 84] width 4 height 5
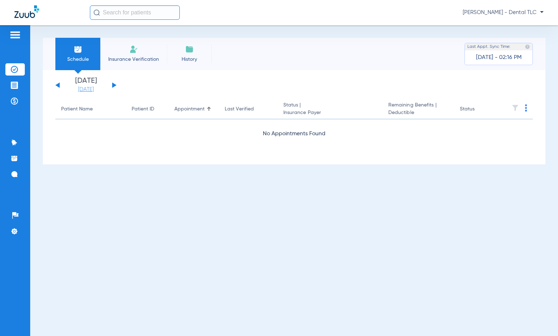
click at [95, 89] on link "[DATE]" at bounding box center [85, 89] width 43 height 7
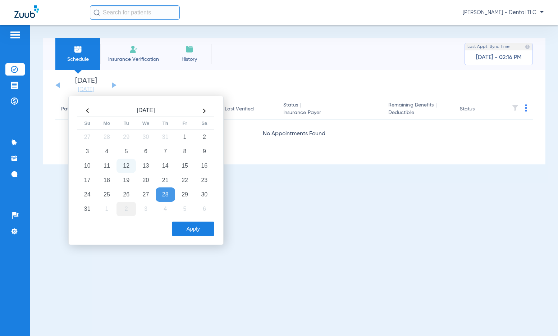
click at [126, 211] on td "2" at bounding box center [125, 209] width 19 height 14
click at [202, 227] on button "Apply" at bounding box center [193, 228] width 42 height 14
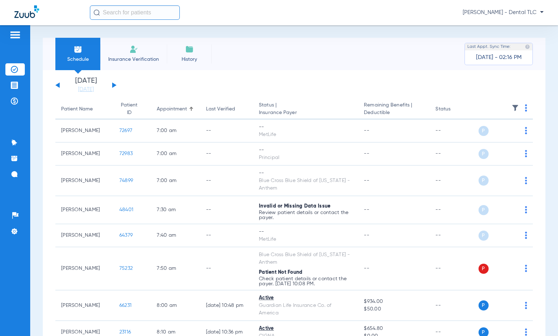
click at [525, 109] on img at bounding box center [526, 107] width 2 height 7
click at [504, 135] on span "Verify All" at bounding box center [492, 136] width 45 height 5
